Goal: Task Accomplishment & Management: Complete application form

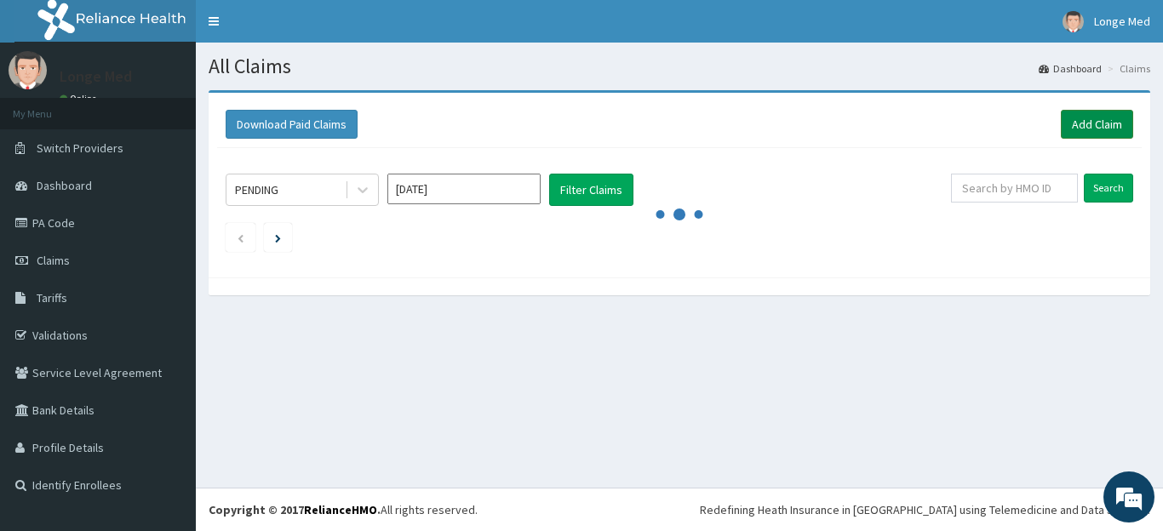
click at [1101, 124] on link "Add Claim" at bounding box center [1097, 124] width 72 height 29
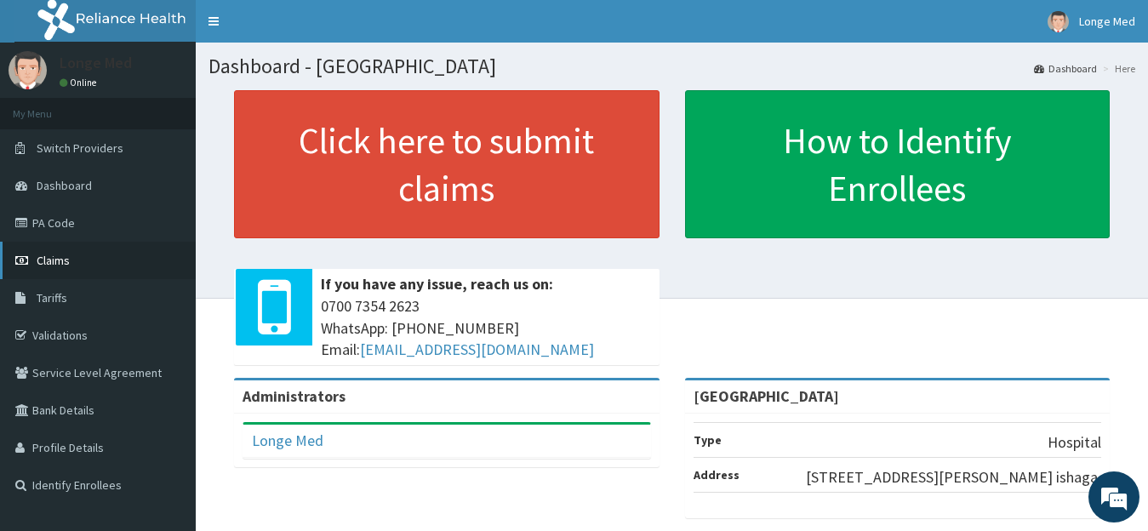
click at [56, 259] on span "Claims" at bounding box center [53, 260] width 33 height 15
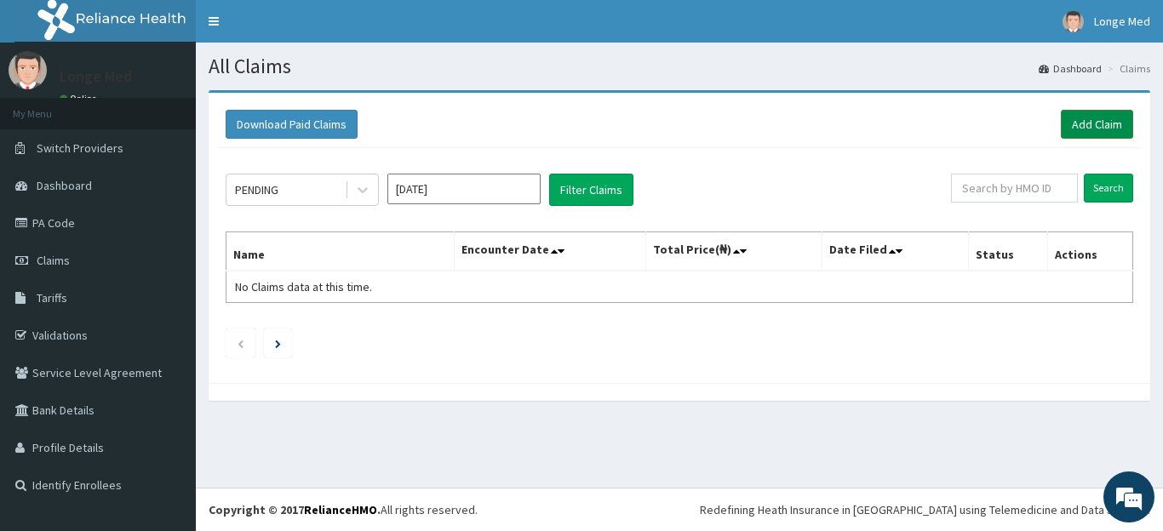
click at [1101, 127] on link "Add Claim" at bounding box center [1097, 124] width 72 height 29
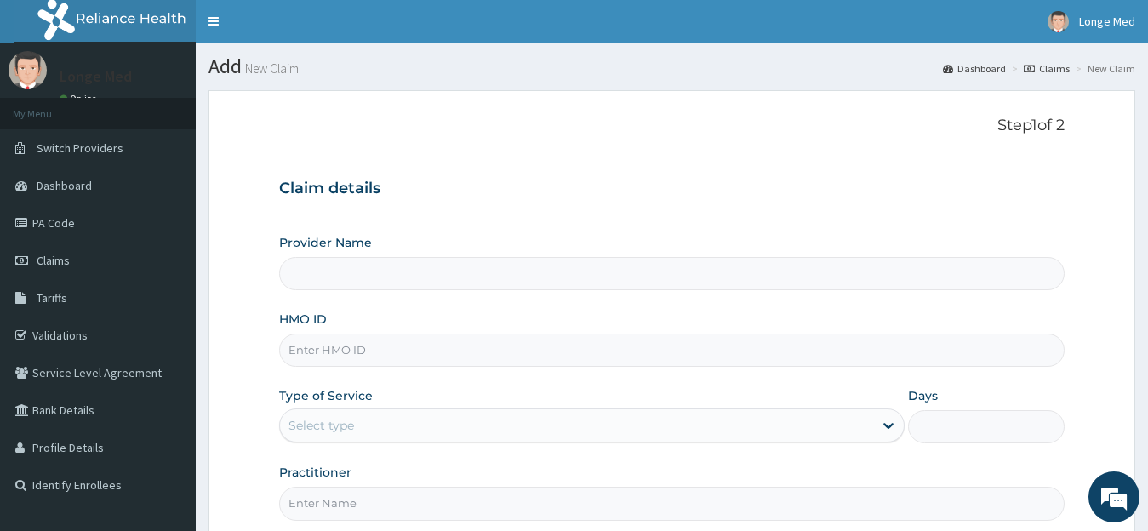
type input "Longe Medical Centre"
click at [380, 357] on input "HMO ID" at bounding box center [672, 350] width 786 height 33
type input "2"
